Goal: Task Accomplishment & Management: Complete application form

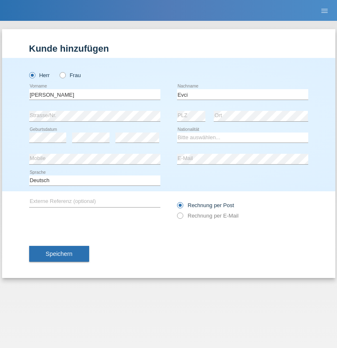
type input "Evci"
select select "CH"
radio input "true"
click at [95, 94] on input "text" at bounding box center [94, 94] width 131 height 10
type input "Adolfo"
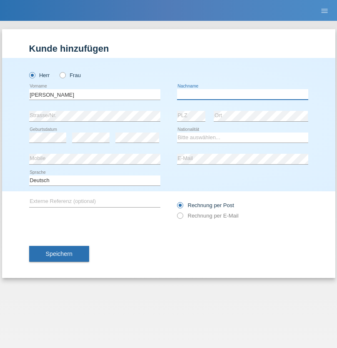
click at [242, 94] on input "text" at bounding box center [242, 94] width 131 height 10
type input "Leite"
select select "PT"
select select "C"
select select "10"
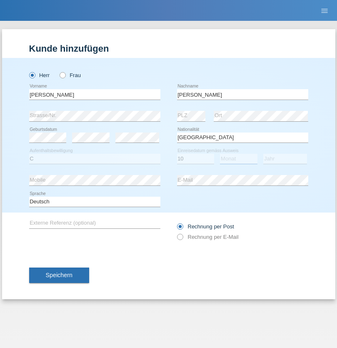
select select "02"
select select "2020"
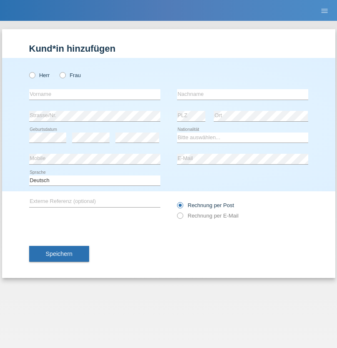
radio input "true"
click at [95, 94] on input "text" at bounding box center [94, 94] width 131 height 10
type input "Andreas"
click at [242, 94] on input "text" at bounding box center [242, 94] width 131 height 10
type input "Wymann"
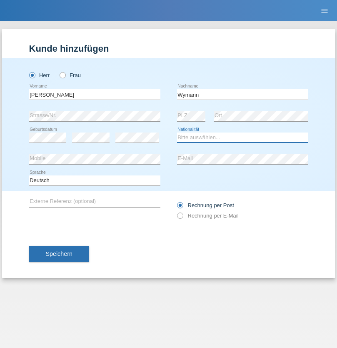
select select "CH"
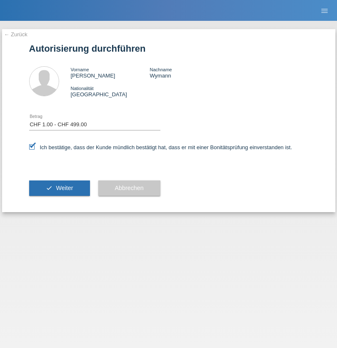
select select "1"
click at [59, 188] on span "Weiter" at bounding box center [64, 188] width 17 height 7
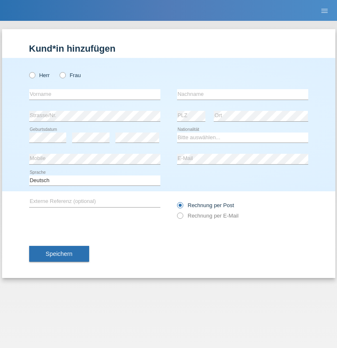
radio input "true"
click at [95, 94] on input "text" at bounding box center [94, 94] width 131 height 10
type input "Pedro"
click at [242, 94] on input "text" at bounding box center [242, 94] width 131 height 10
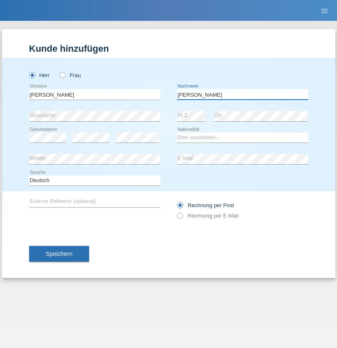
type input "Sousa"
select select "PT"
select select "C"
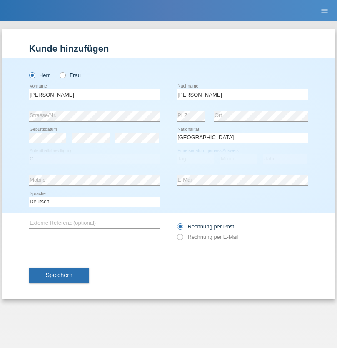
select select "12"
select select "01"
select select "2021"
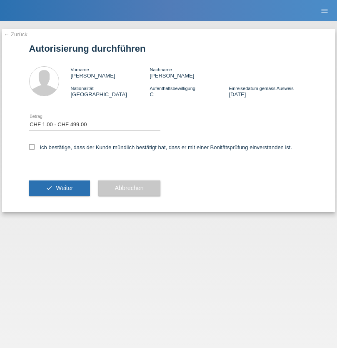
select select "1"
checkbox input "true"
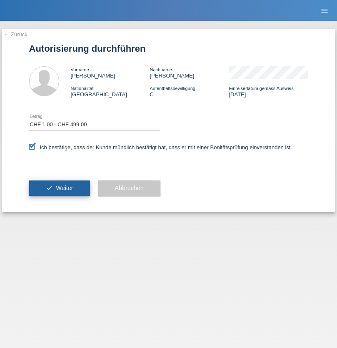
click at [59, 188] on span "Weiter" at bounding box center [64, 188] width 17 height 7
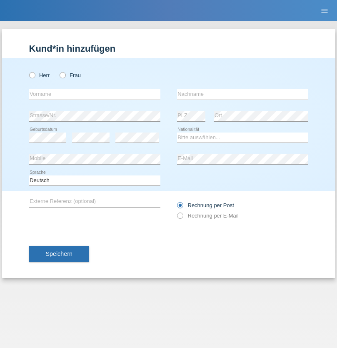
radio input "true"
click at [95, 94] on input "text" at bounding box center [94, 94] width 131 height 10
type input "[PERSON_NAME]"
click at [242, 94] on input "text" at bounding box center [242, 94] width 131 height 10
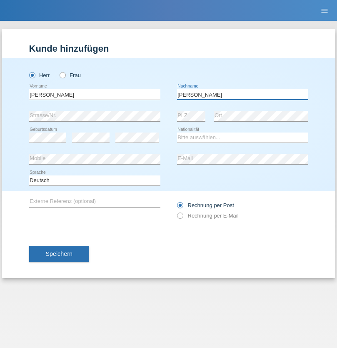
type input "[PERSON_NAME]"
select select "PT"
select select "C"
select select "09"
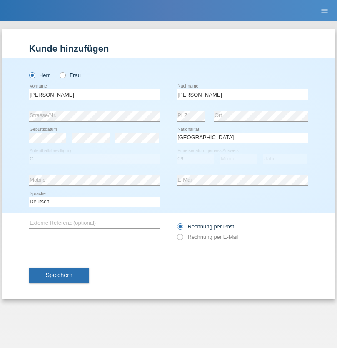
select select "02"
select select "1998"
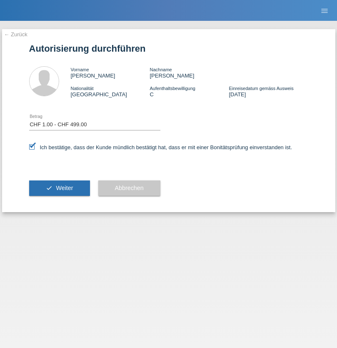
select select "1"
click at [59, 188] on span "Weiter" at bounding box center [64, 188] width 17 height 7
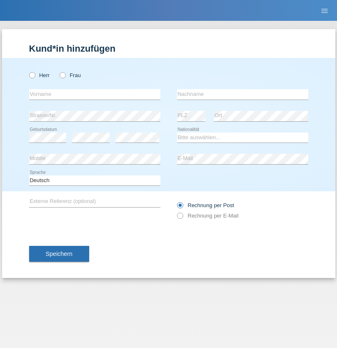
radio input "true"
click at [95, 94] on input "text" at bounding box center [94, 94] width 131 height 10
type input "[PERSON_NAME]"
click at [242, 94] on input "text" at bounding box center [242, 94] width 131 height 10
type input "Lovasine Bacsa"
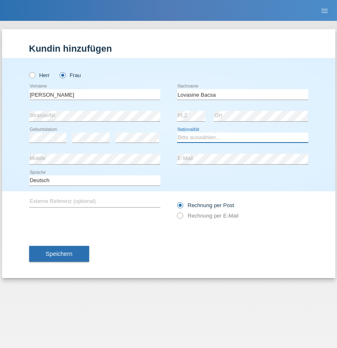
select select "HU"
select select "C"
select select "21"
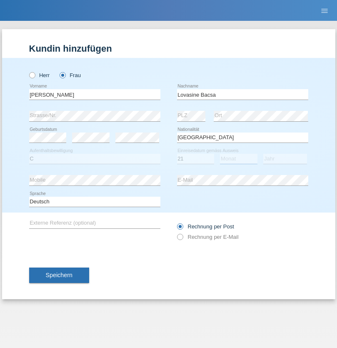
select select "12"
select select "2014"
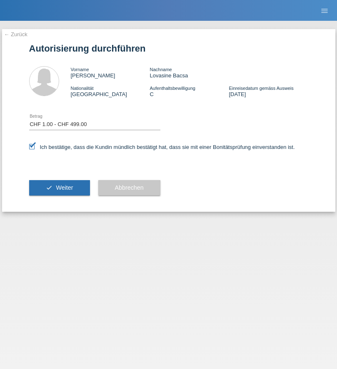
select select "1"
click at [59, 188] on span "Weiter" at bounding box center [64, 188] width 17 height 7
